Goal: Information Seeking & Learning: Learn about a topic

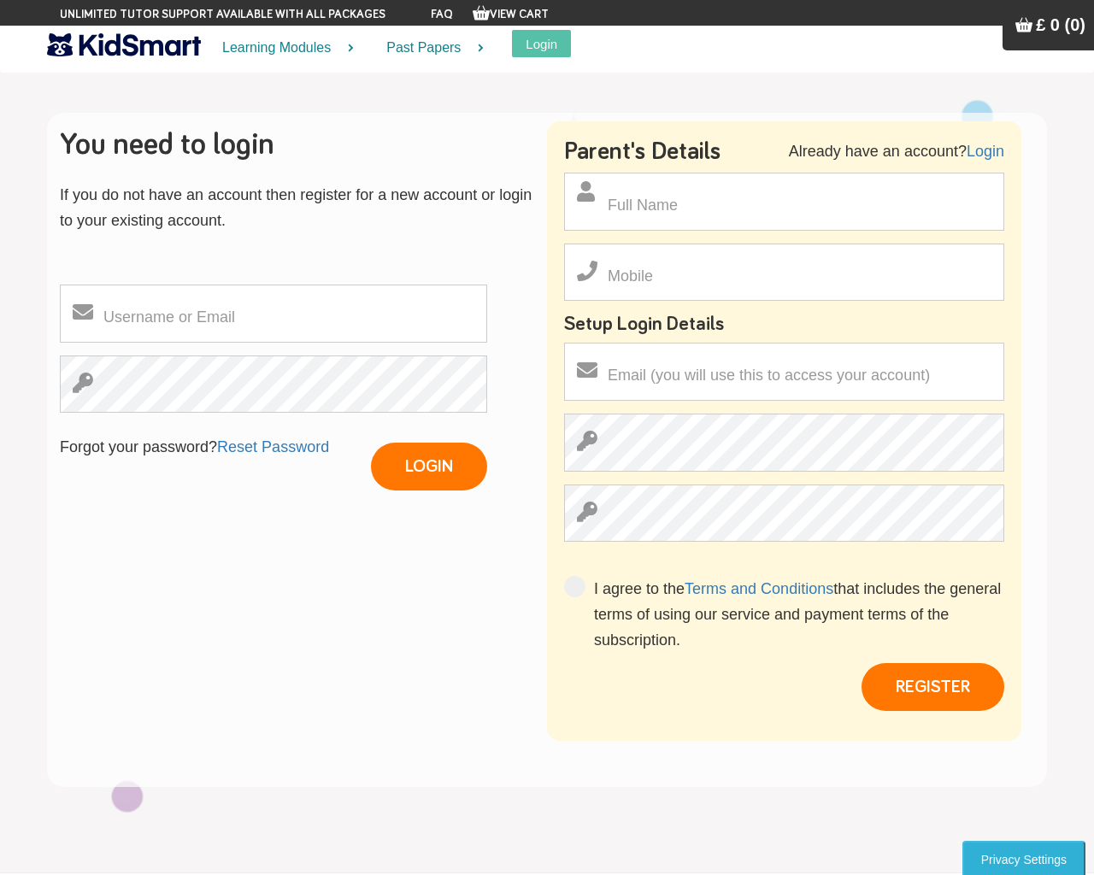
scroll to position [32, 0]
type input "pHqghUme"
type input "[PHONE_NUMBER]"
type input "[EMAIL_ADDRESS][DOMAIN_NAME]"
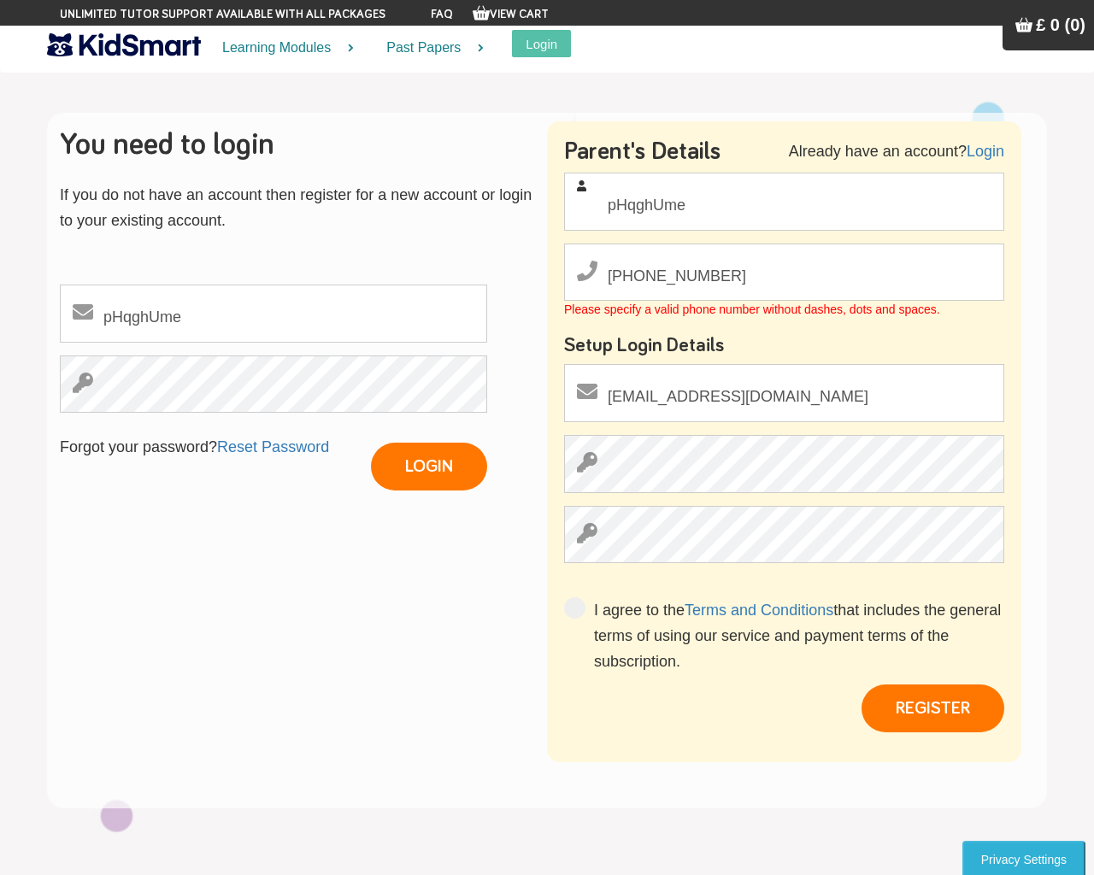
scroll to position [580, 0]
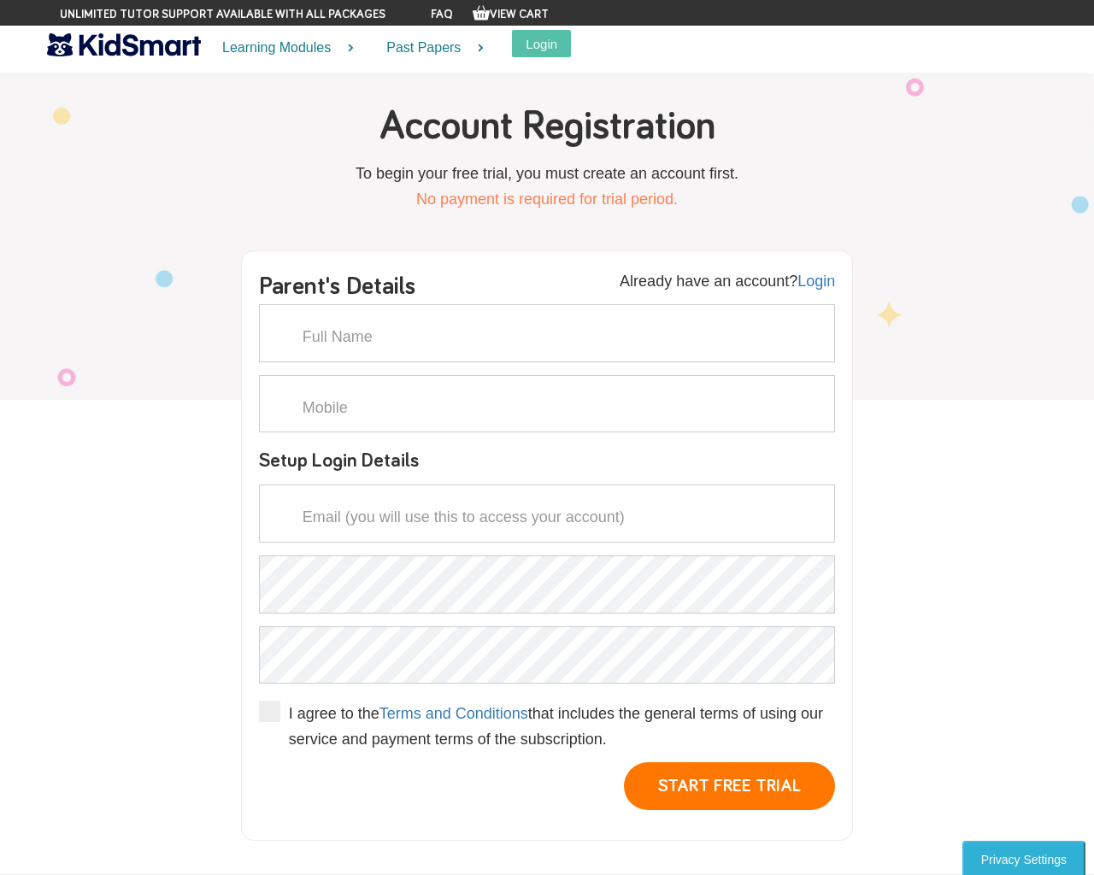
scroll to position [2, 0]
type input "pHqghUme"
type input "555-666-0606"
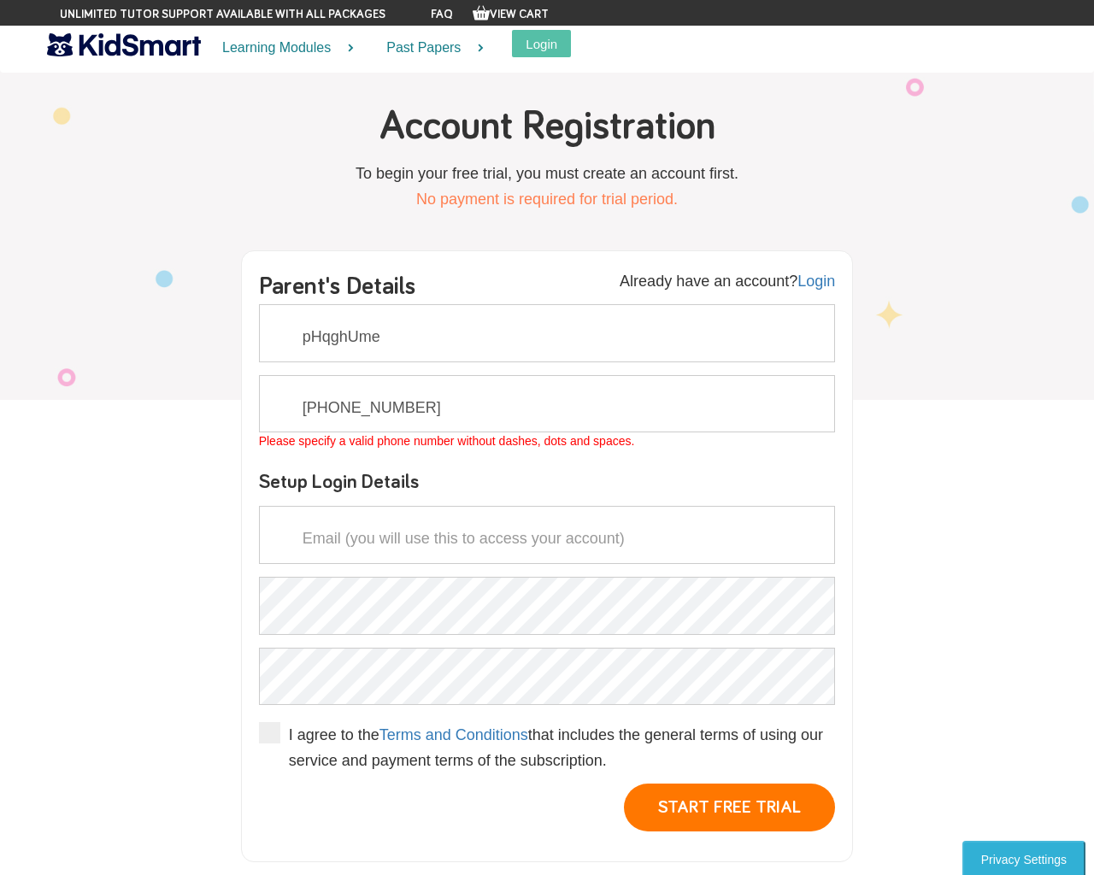
scroll to position [551, 0]
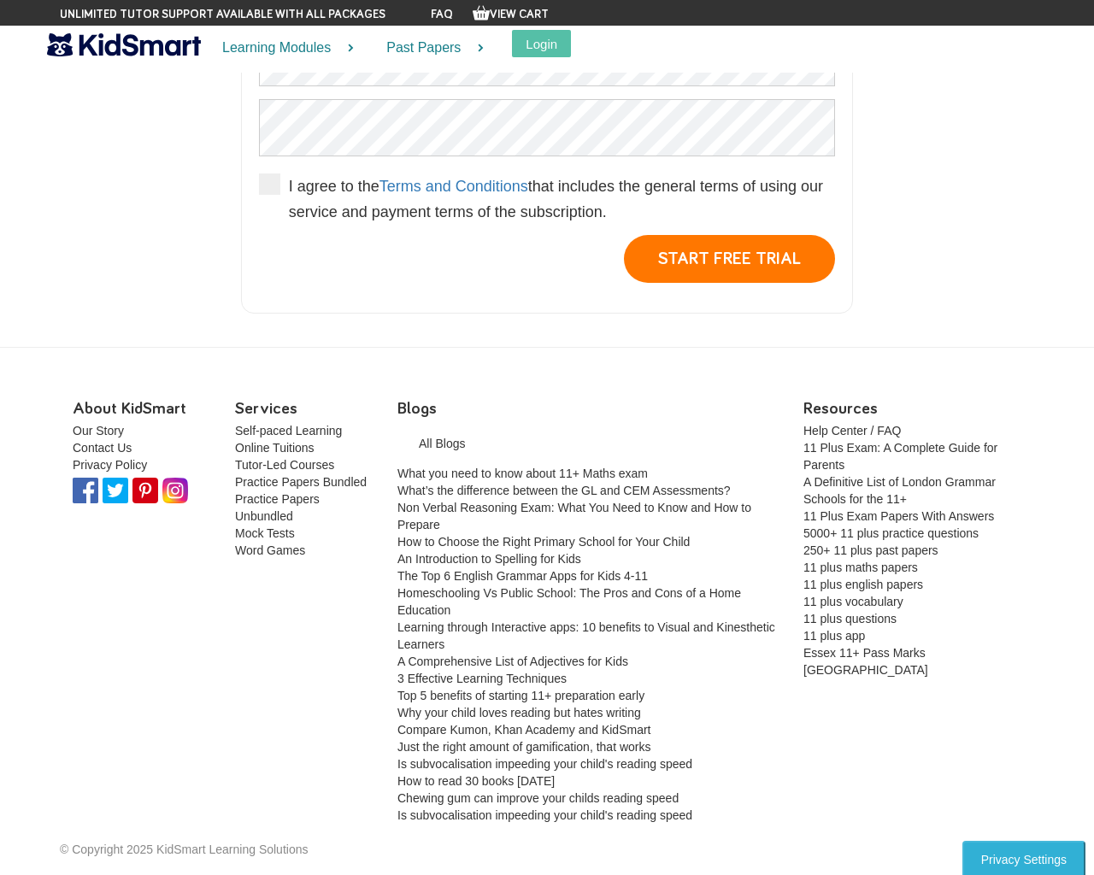
type input "[EMAIL_ADDRESS][DOMAIN_NAME]"
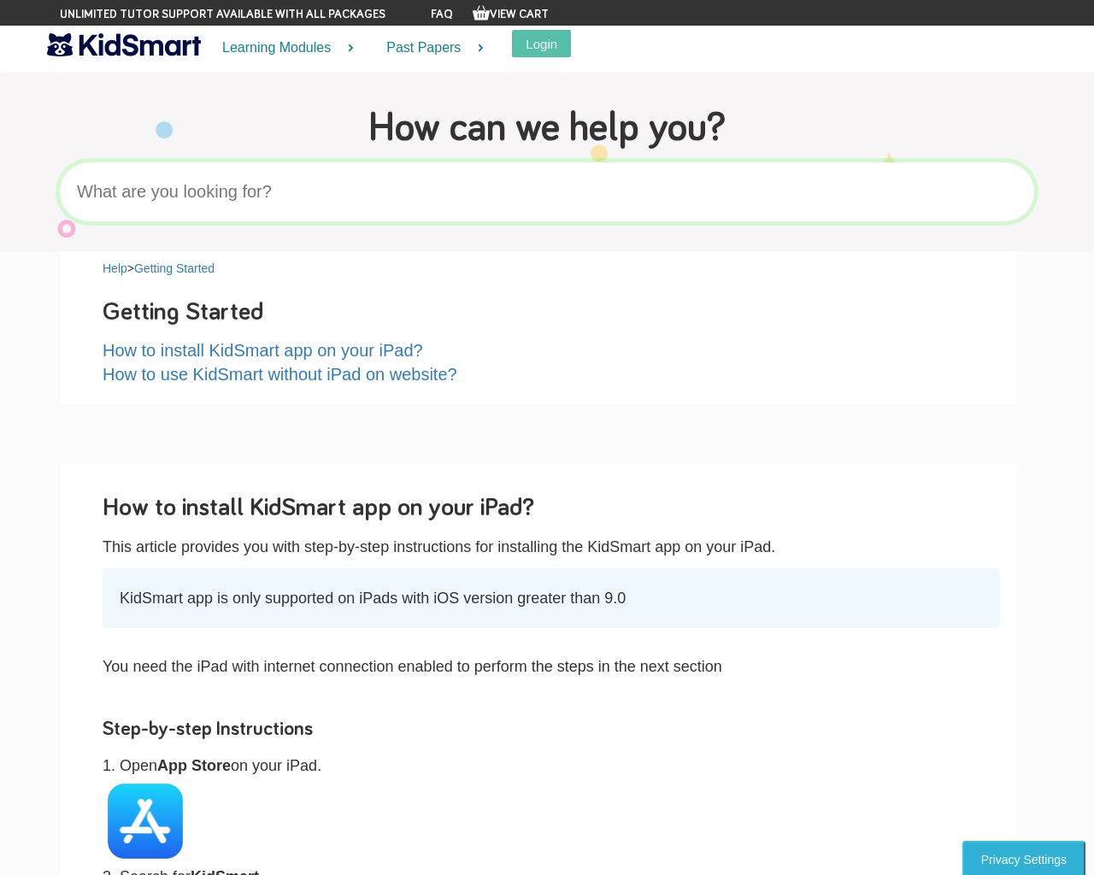
scroll to position [6895, 0]
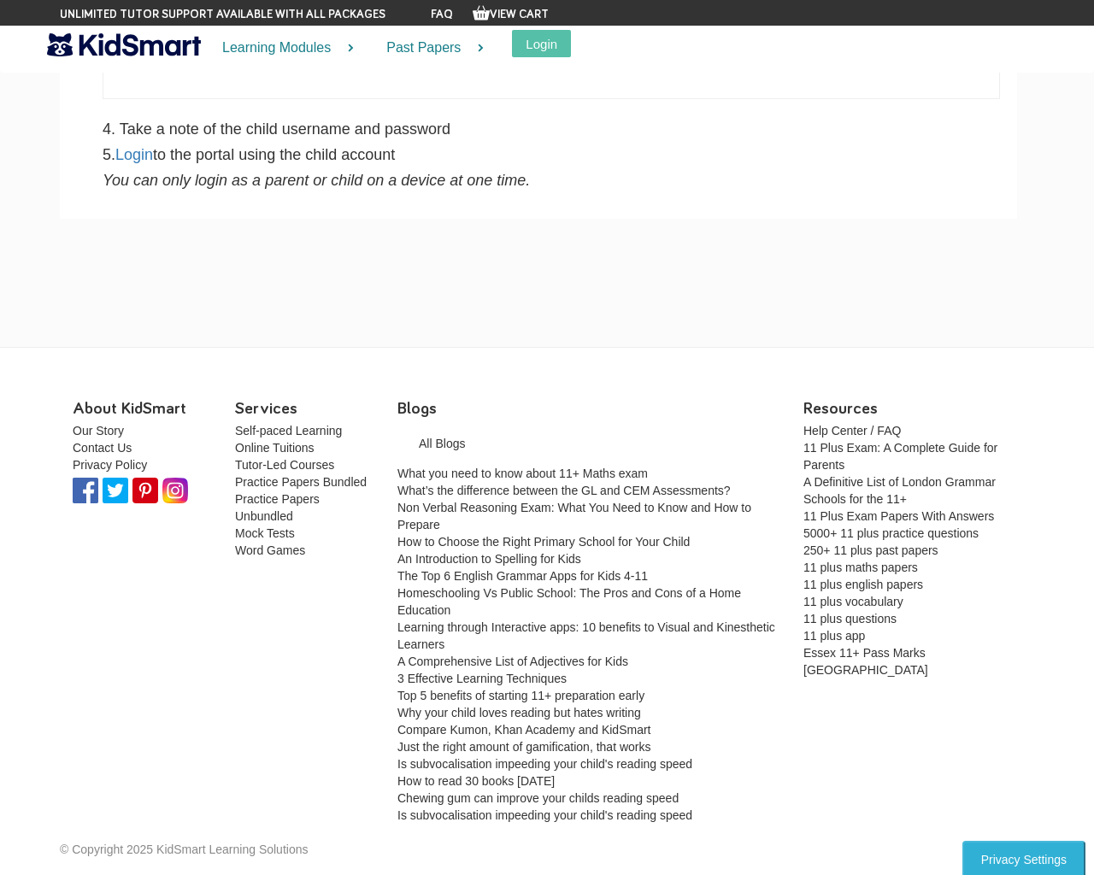
type input "e"
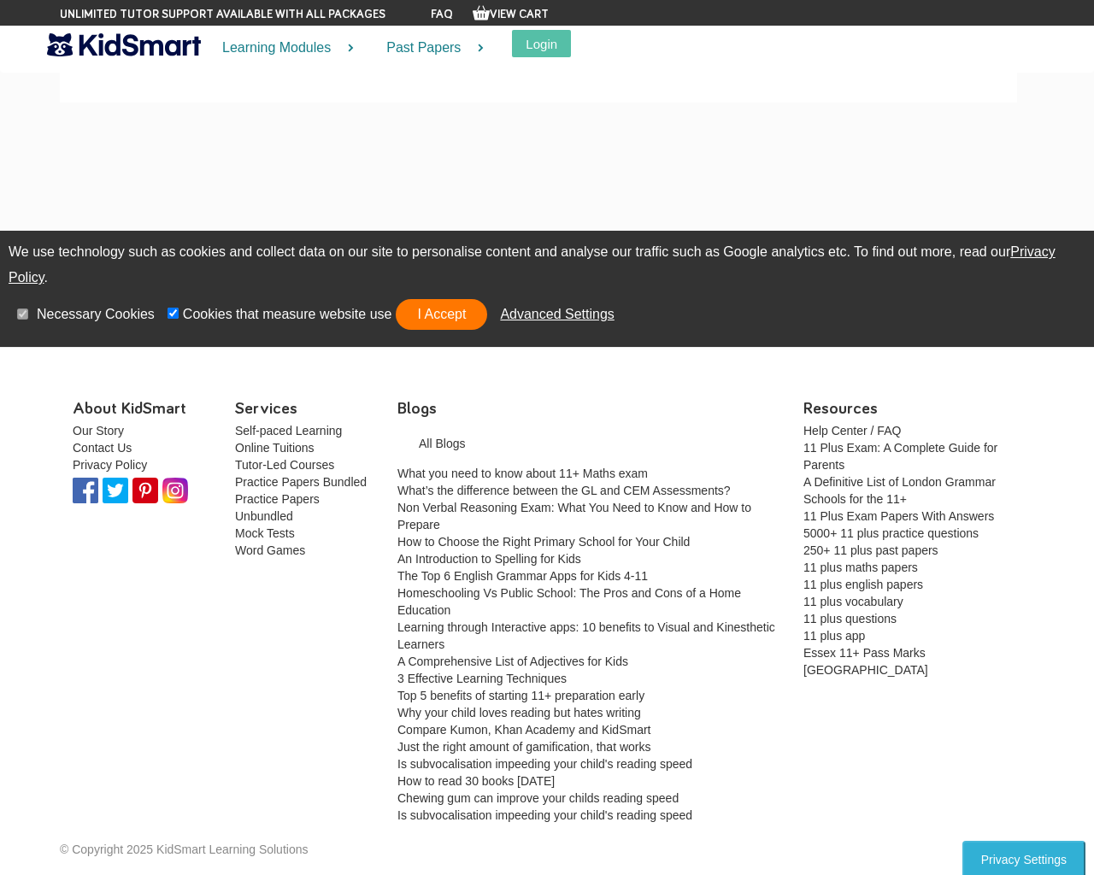
scroll to position [381, 0]
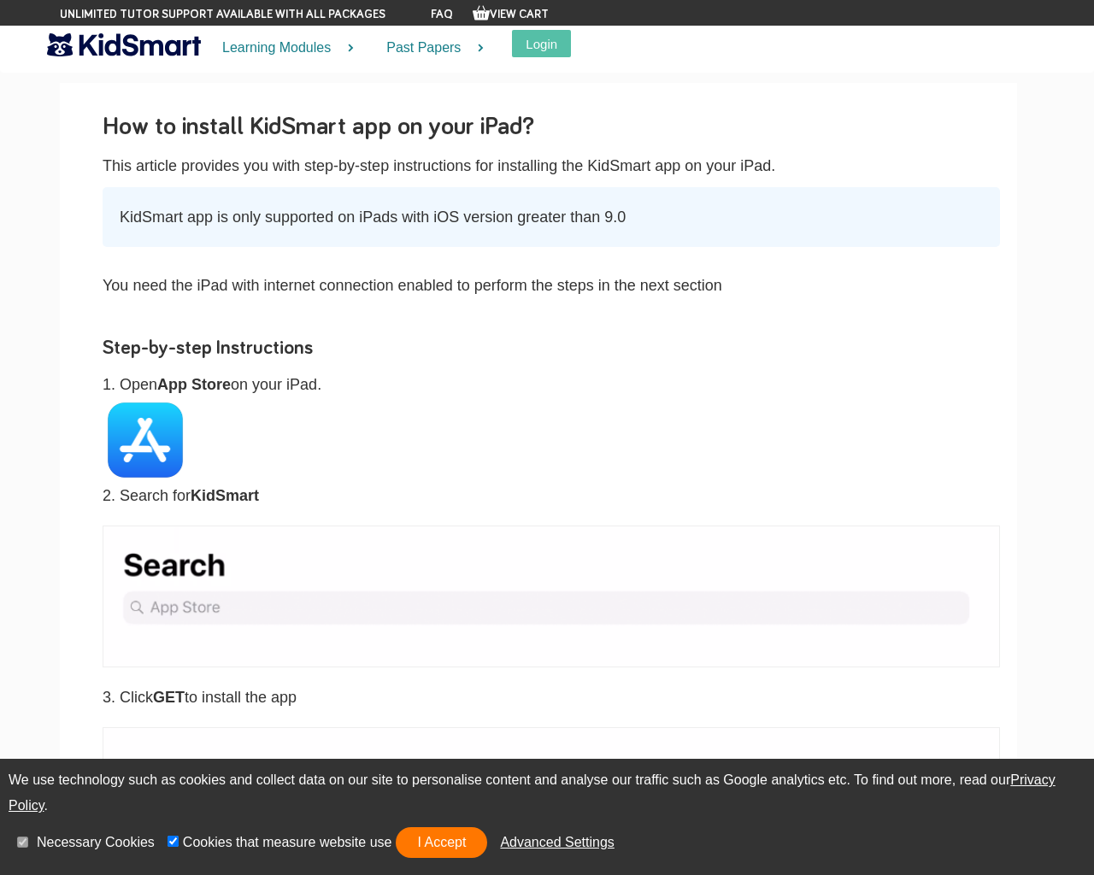
scroll to position [7011, 0]
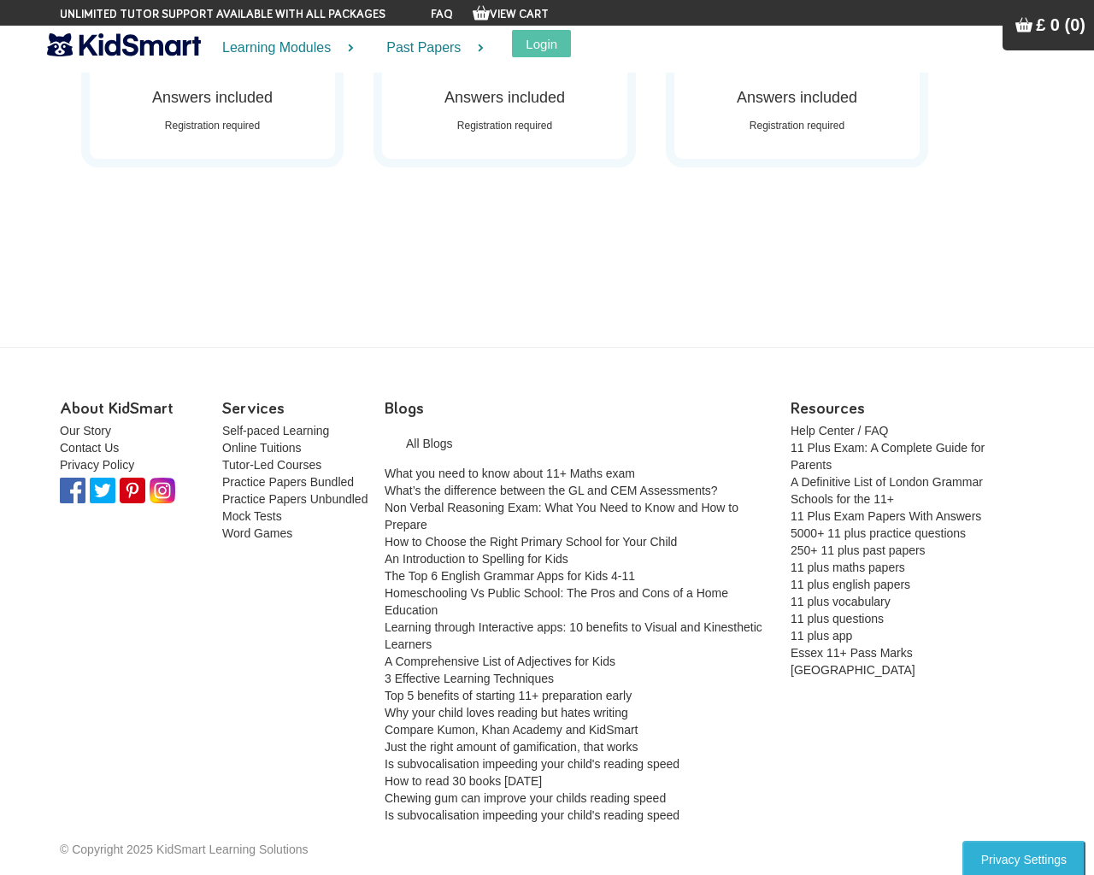
scroll to position [5274, 0]
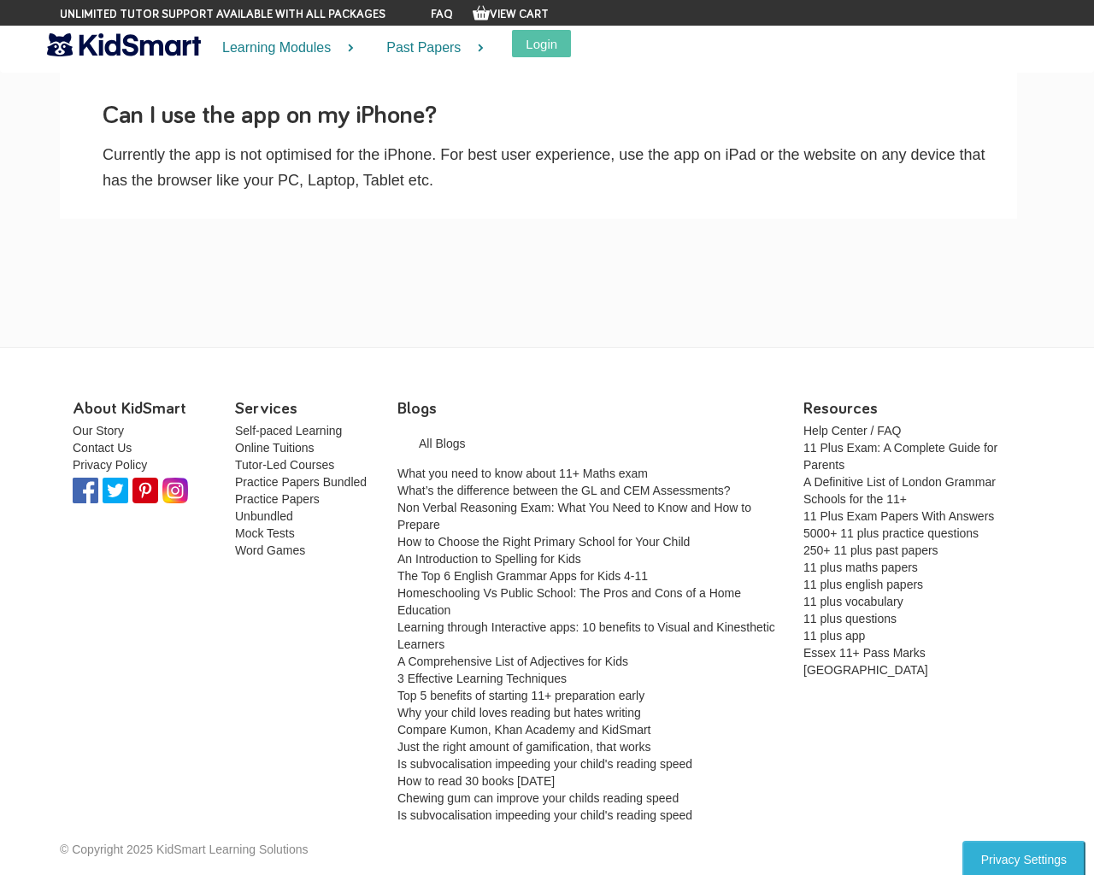
scroll to position [1010, 0]
type input "e"
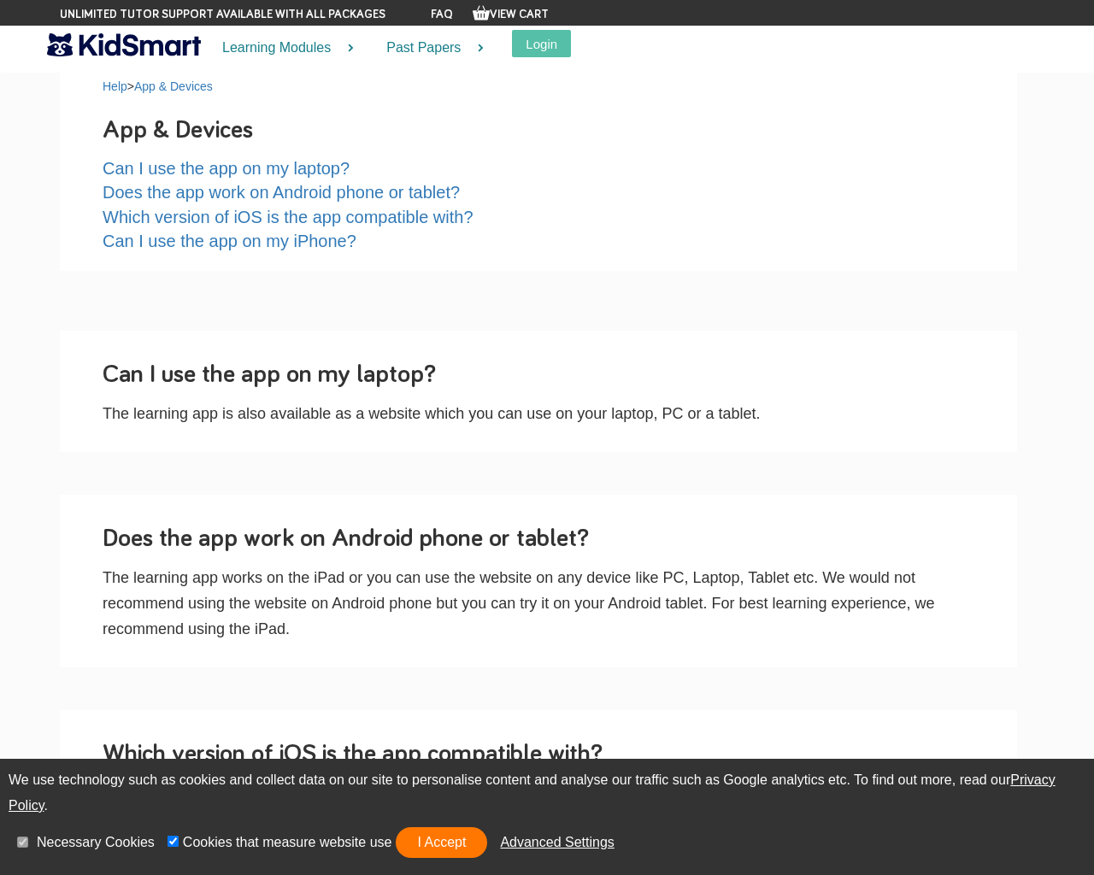
scroll to position [996, 0]
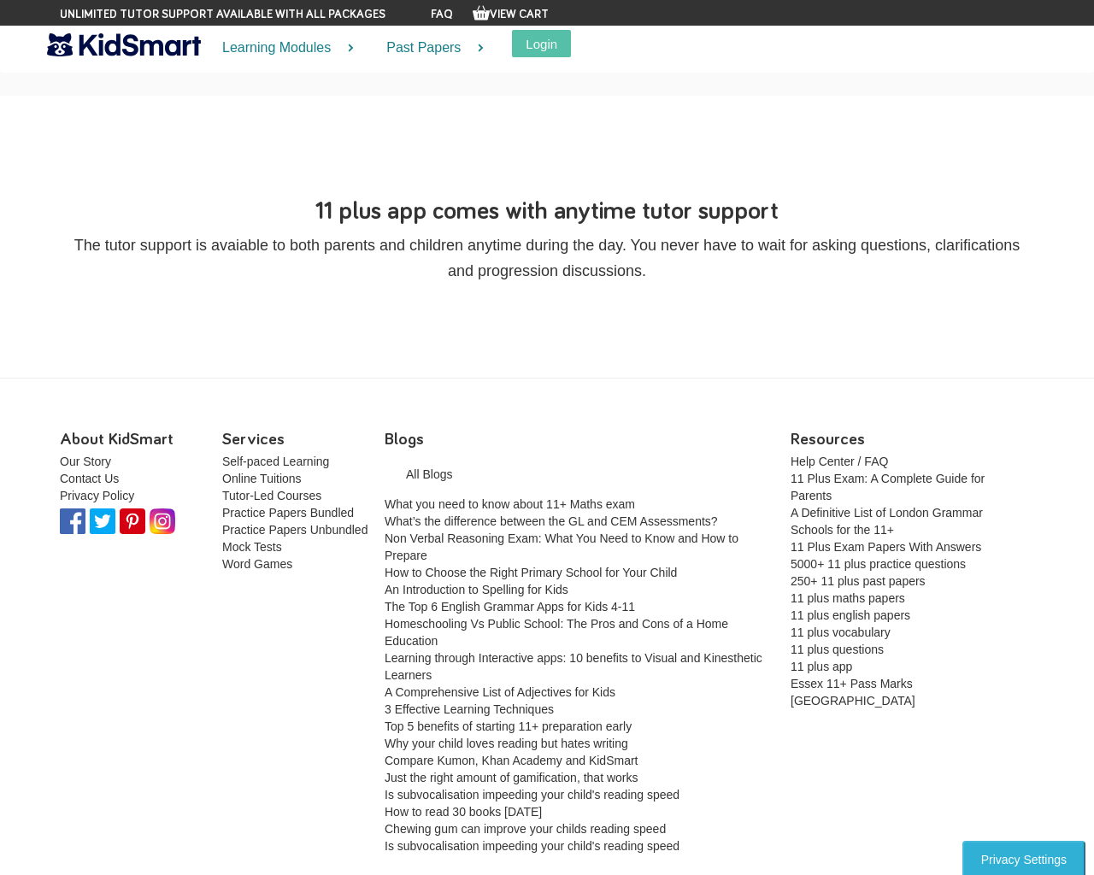
scroll to position [1607, 0]
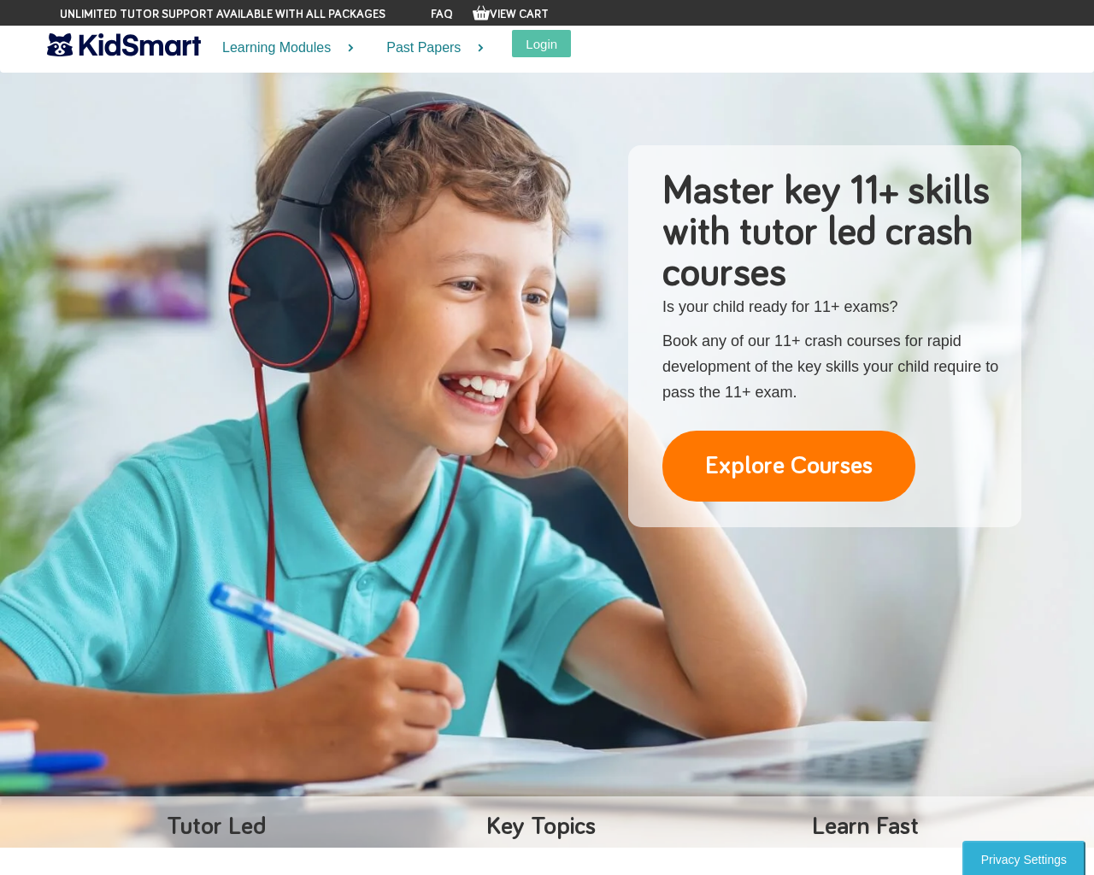
scroll to position [2638, 0]
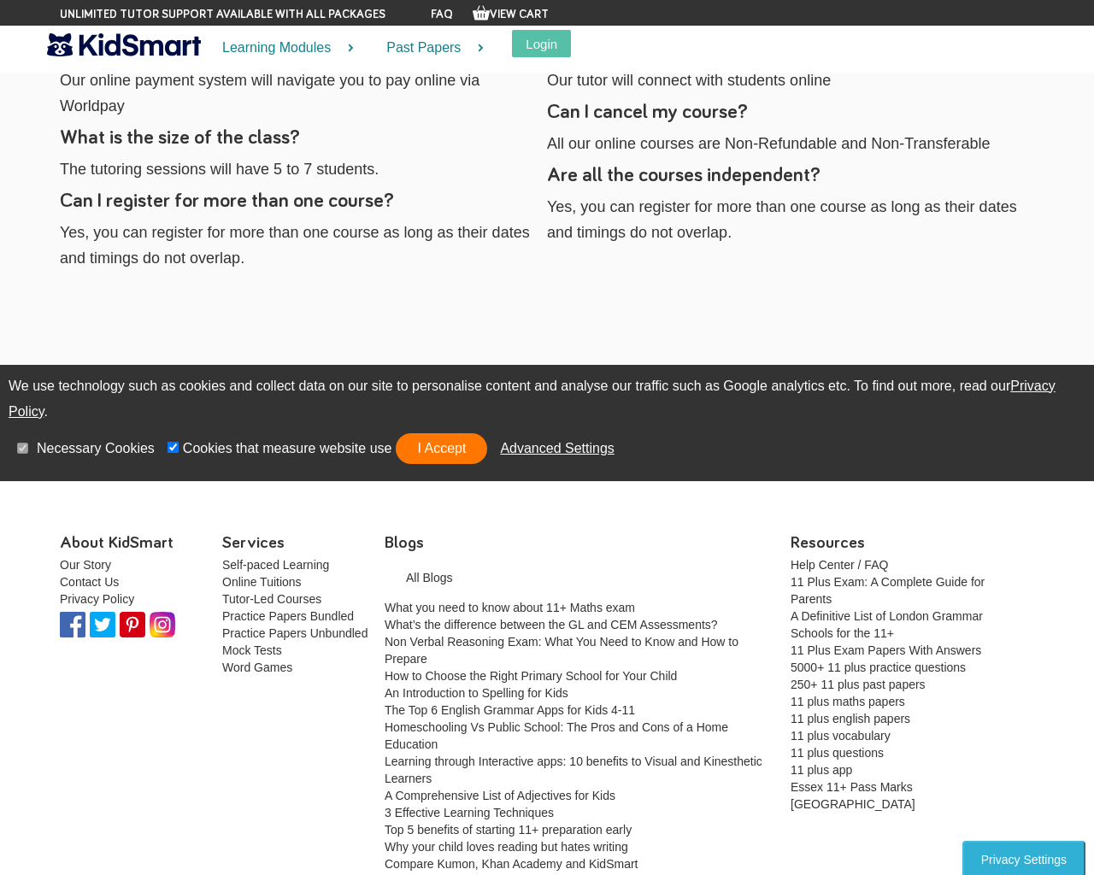
scroll to position [2754, 0]
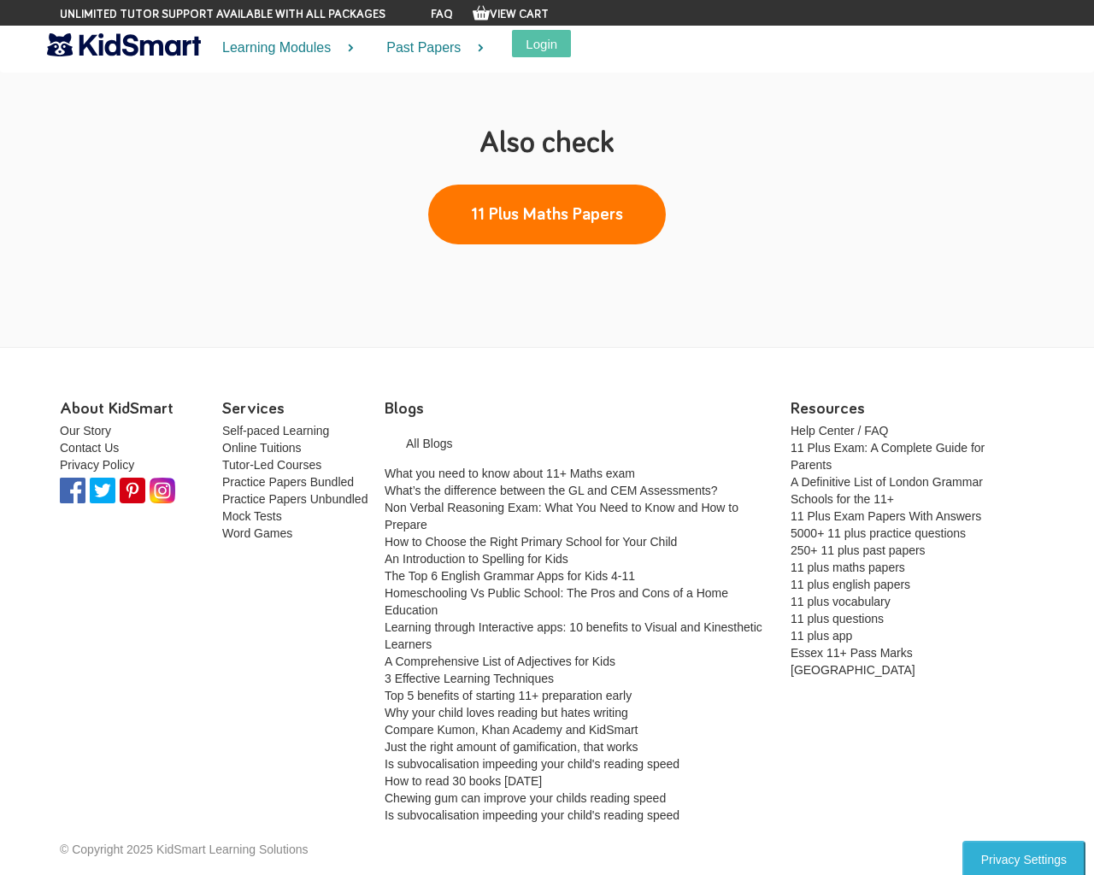
scroll to position [2109, 0]
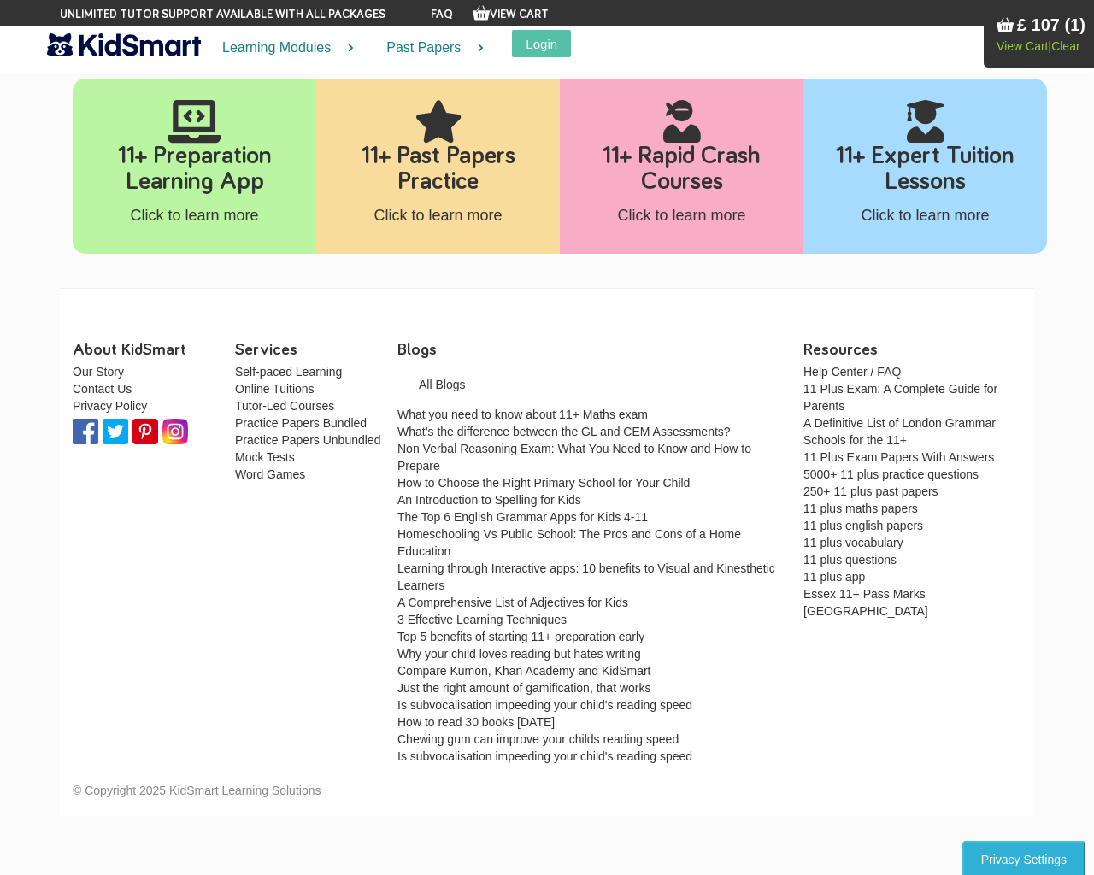
scroll to position [1240, 0]
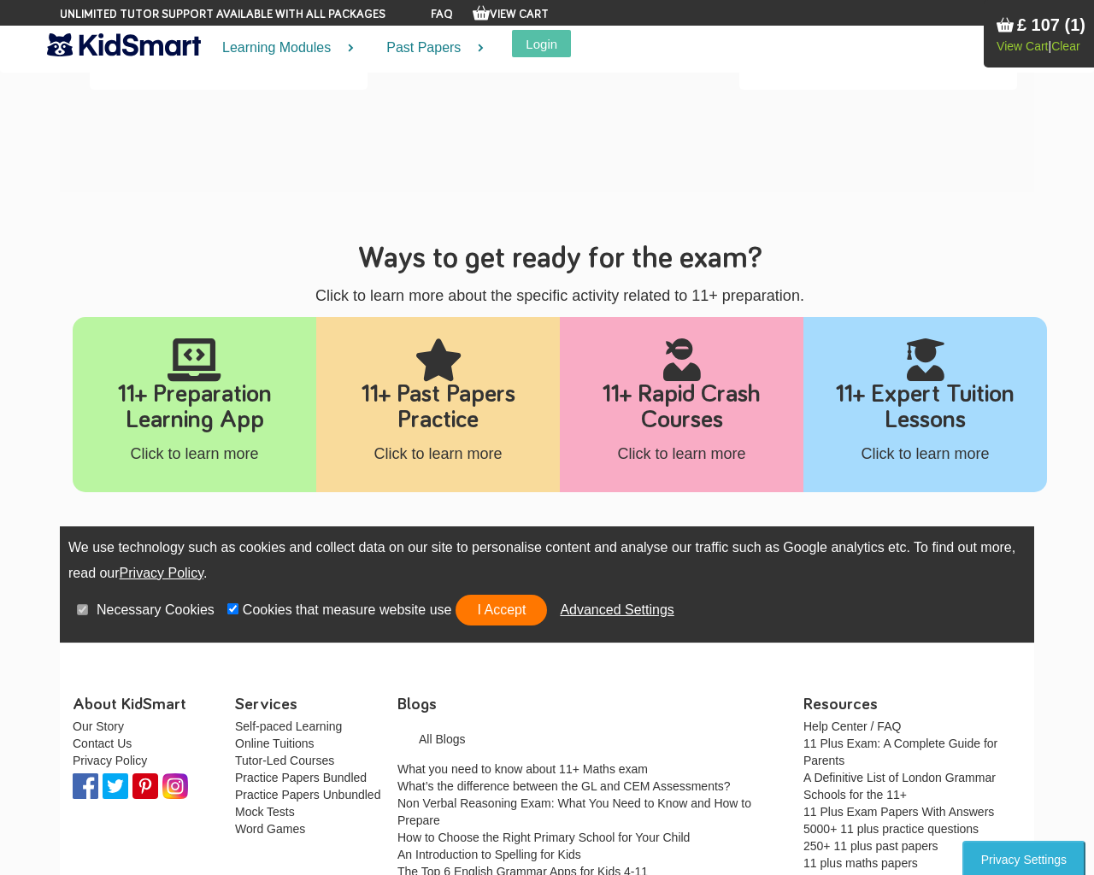
scroll to position [1356, 0]
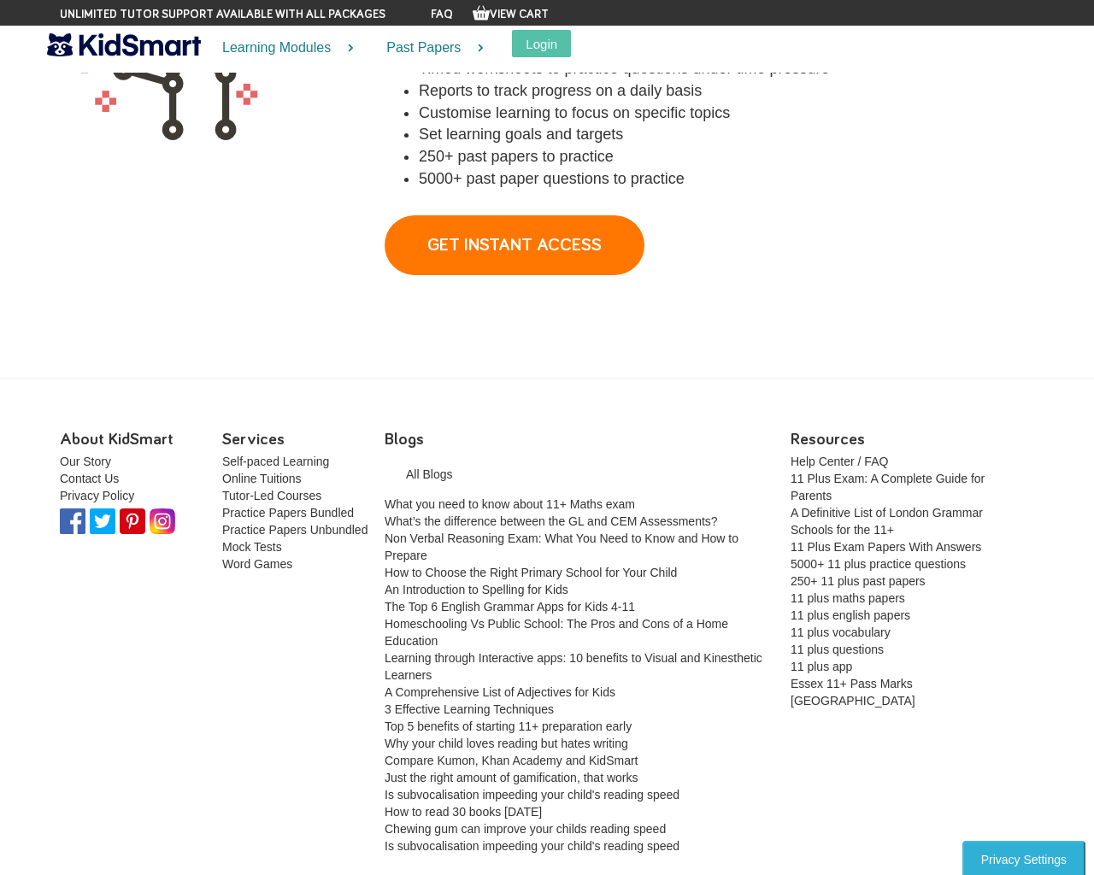
scroll to position [2270, 0]
